Goal: Task Accomplishment & Management: Manage account settings

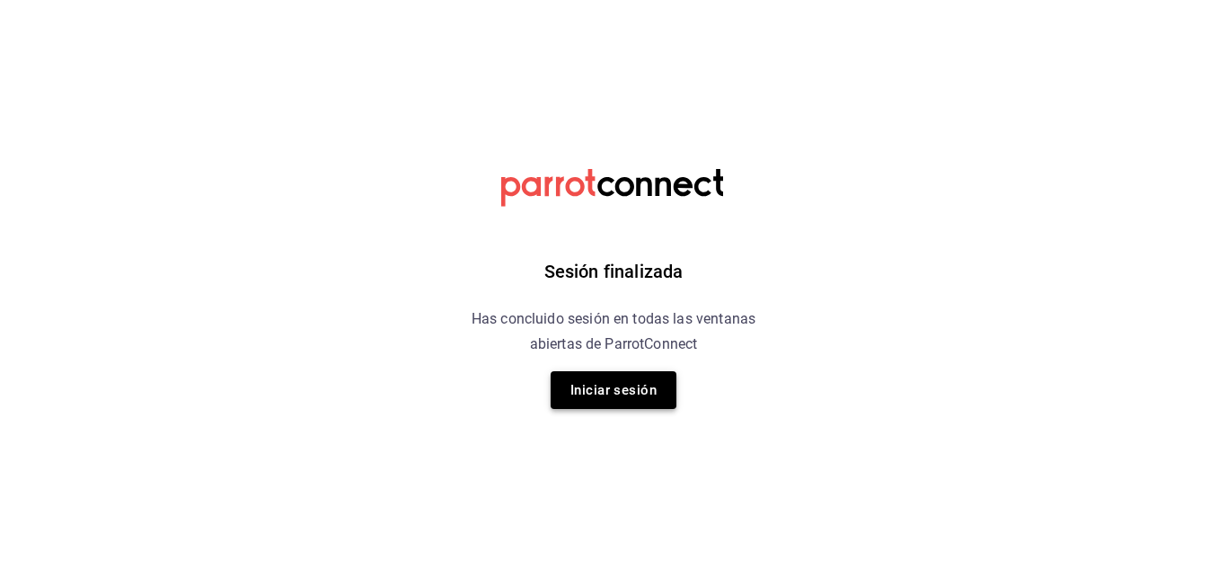
click at [614, 391] on button "Iniciar sesión" at bounding box center [614, 390] width 126 height 38
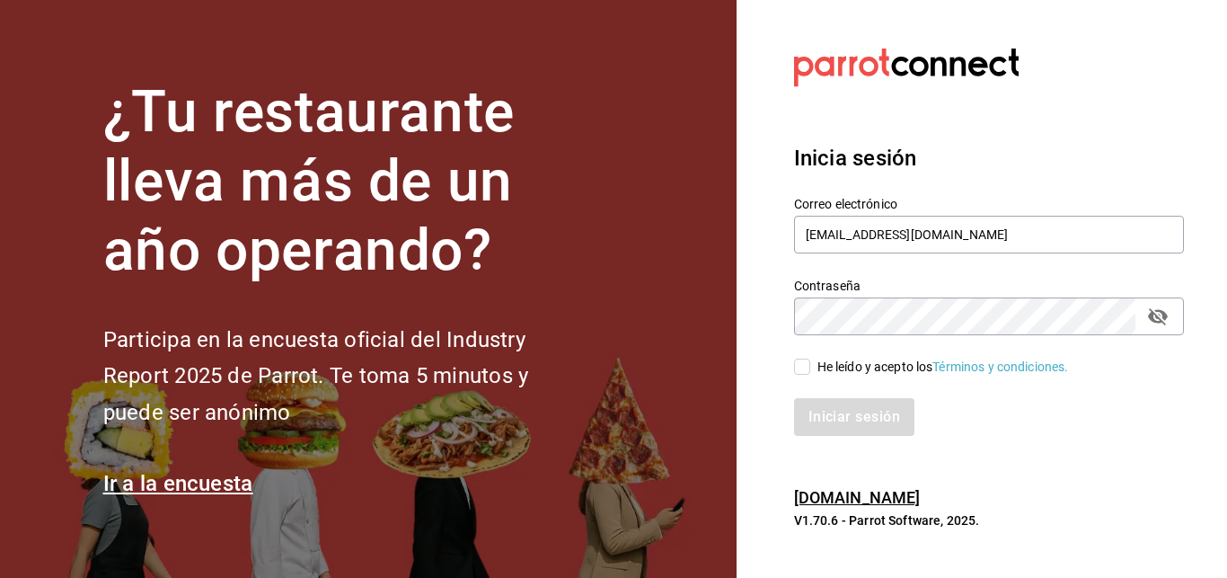
click at [808, 370] on input "He leído y acepto los Términos y condiciones." at bounding box center [802, 366] width 16 height 16
checkbox input "true"
click at [846, 415] on button "Iniciar sesión" at bounding box center [855, 417] width 122 height 38
